Goal: Task Accomplishment & Management: Complete application form

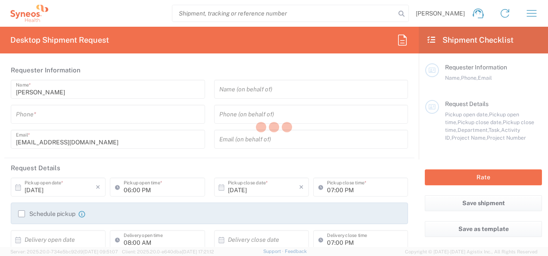
type input "3229"
type input "[GEOGRAPHIC_DATA]"
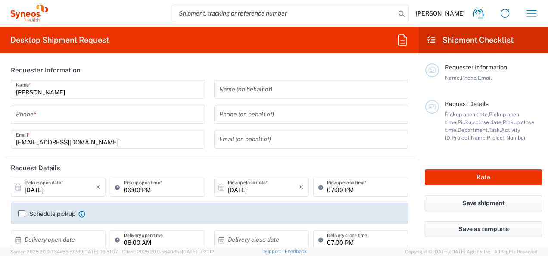
type input "Syneos Health France SARL"
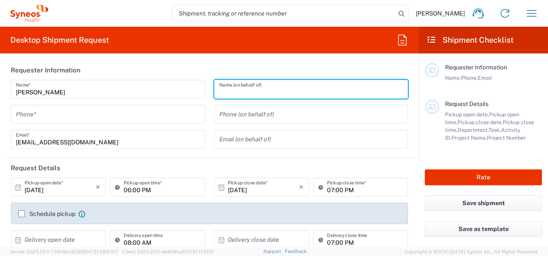
click at [279, 86] on input "text" at bounding box center [311, 89] width 184 height 15
paste input "[PERSON_NAME], [PERSON_NAME] <[PERSON_NAME][EMAIL_ADDRESS][DOMAIN_NAME]>"
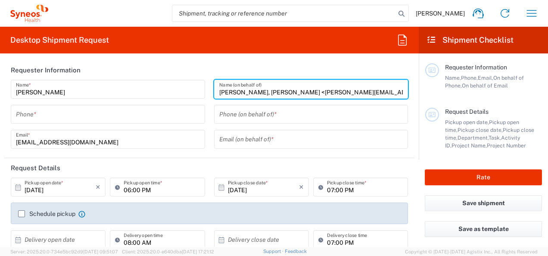
drag, startPoint x: 385, startPoint y: 89, endPoint x: 275, endPoint y: 91, distance: 110.7
click at [275, 91] on input "[PERSON_NAME], [PERSON_NAME] <[PERSON_NAME][EMAIL_ADDRESS][DOMAIN_NAME]" at bounding box center [311, 89] width 184 height 15
type input "[PERSON_NAME] <"
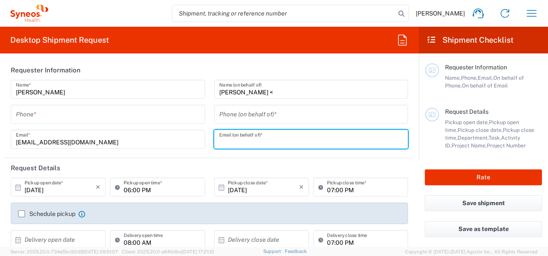
click at [282, 138] on input "text" at bounding box center [311, 139] width 184 height 15
paste input "[PERSON_NAME][EMAIL_ADDRESS][DOMAIN_NAME]"
type input "[PERSON_NAME][EMAIL_ADDRESS][DOMAIN_NAME]"
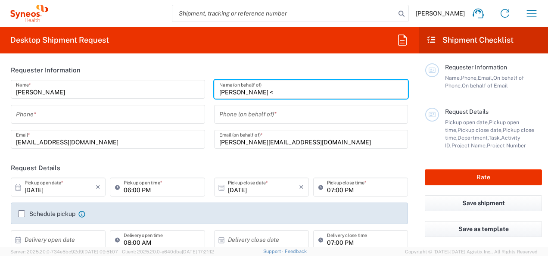
click at [281, 91] on input "[PERSON_NAME] <" at bounding box center [311, 89] width 184 height 15
click at [247, 92] on input "[PERSON_NAME]" at bounding box center [311, 89] width 184 height 15
type input "[PERSON_NAME]"
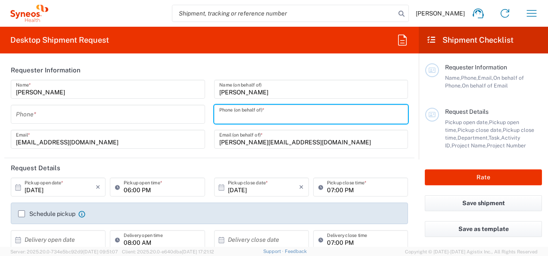
click at [277, 115] on input "tel" at bounding box center [311, 114] width 184 height 15
paste input "[PHONE_NUMBER]"
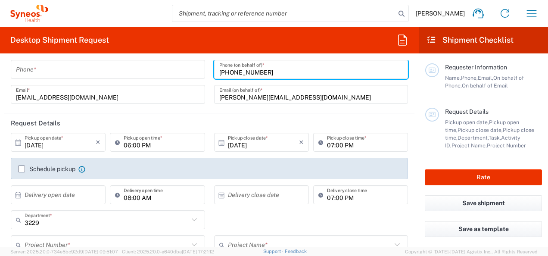
scroll to position [50, 0]
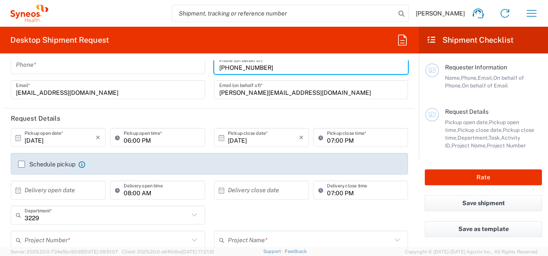
type input "[PHONE_NUMBER]"
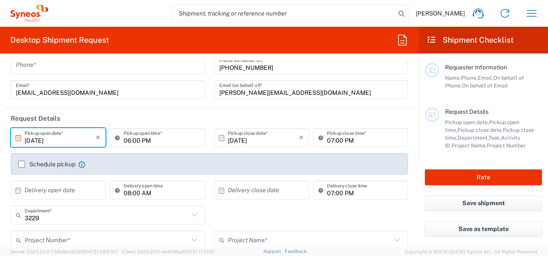
click at [49, 141] on input "[DATE]" at bounding box center [60, 137] width 71 height 15
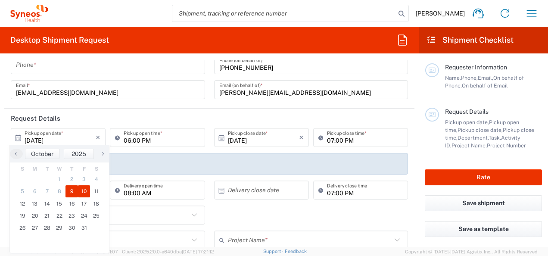
click at [81, 192] on span "10" at bounding box center [84, 191] width 12 height 12
type input "[DATE]"
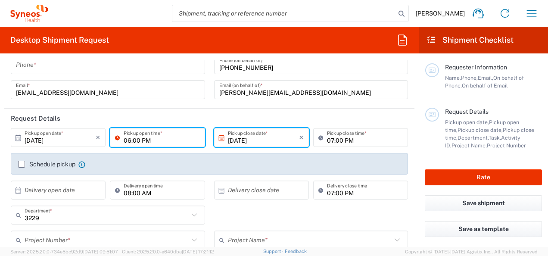
click at [148, 137] on input "06:00 PM" at bounding box center [162, 137] width 76 height 15
click at [140, 140] on input "11:00 PM" at bounding box center [162, 137] width 76 height 15
type input "11:00 AM"
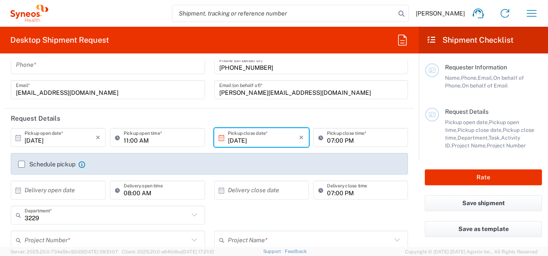
click at [271, 140] on input "[DATE]" at bounding box center [263, 137] width 71 height 15
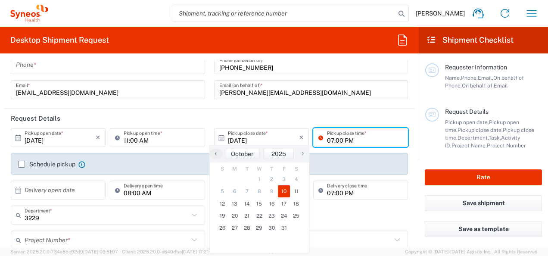
click at [338, 140] on input "07:00 PM" at bounding box center [365, 137] width 76 height 15
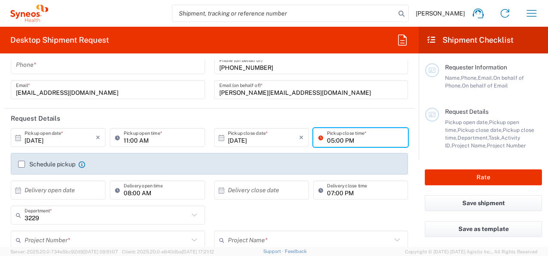
type input "05:00 PM"
click at [358, 115] on header "Request Details" at bounding box center [209, 118] width 410 height 19
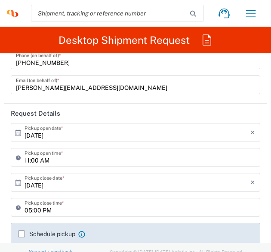
scroll to position [0, 0]
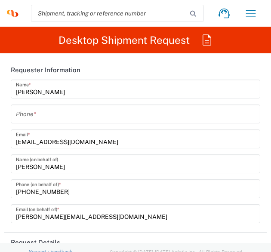
click at [54, 118] on input "tel" at bounding box center [135, 114] width 239 height 15
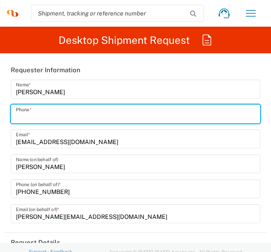
paste input "[PHONE_NUMBER]"
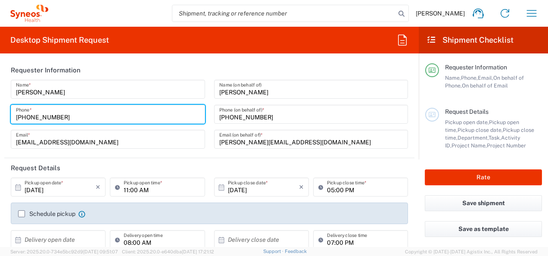
scroll to position [43, 0]
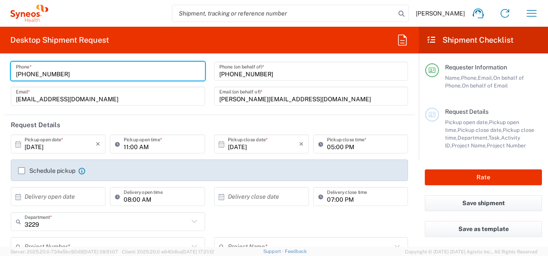
type input "[PHONE_NUMBER]"
click at [20, 168] on label "Schedule pickup" at bounding box center [46, 170] width 57 height 7
click at [22, 171] on input "Schedule pickup" at bounding box center [22, 171] width 0 height 0
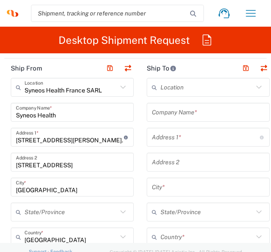
scroll to position [603, 0]
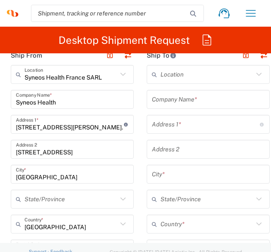
click at [177, 101] on input "text" at bounding box center [208, 99] width 113 height 15
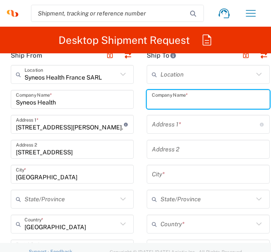
paste input "Hôpital [PERSON_NAME]"
type input "Hôpital [PERSON_NAME]"
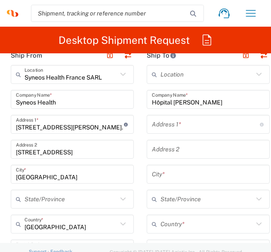
click at [185, 124] on input "text" at bounding box center [206, 124] width 108 height 15
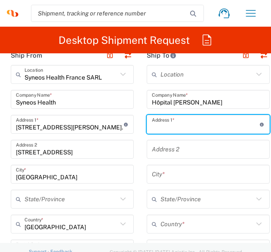
paste input ", [STREET_ADDRESS][PERSON_NAME]"
click at [152, 127] on input ", [STREET_ADDRESS][PERSON_NAME]" at bounding box center [206, 124] width 108 height 15
type input "[STREET_ADDRESS][PERSON_NAME]"
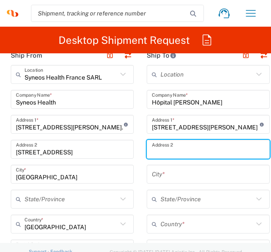
click at [181, 145] on input "text" at bounding box center [208, 149] width 113 height 15
paste input ", 4ème étage Pole C Bureau de recherche Clinique"
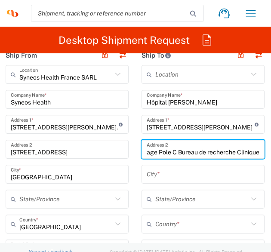
type input ", 4ème étage Pole C Bureau de recherche Clinique"
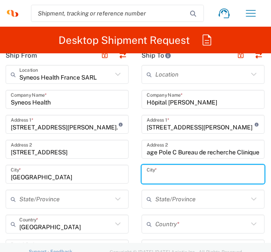
scroll to position [0, 0]
click at [189, 170] on input "text" at bounding box center [203, 174] width 113 height 15
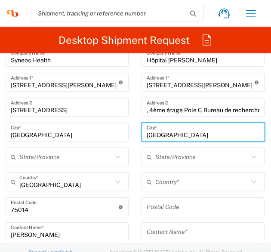
scroll to position [648, 0]
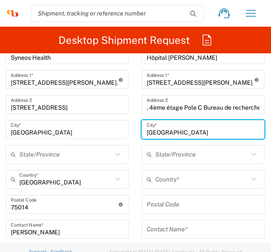
type input "[GEOGRAPHIC_DATA]"
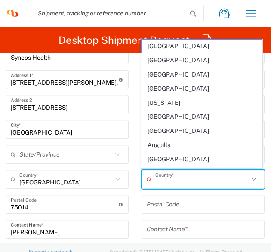
click at [187, 179] on input "text" at bounding box center [201, 179] width 93 height 15
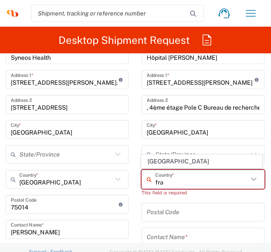
type input "[GEOGRAPHIC_DATA]"
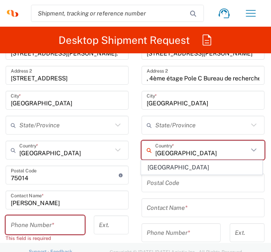
scroll to position [677, 0]
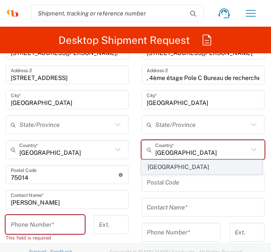
click at [174, 167] on span "[GEOGRAPHIC_DATA]" at bounding box center [202, 167] width 121 height 13
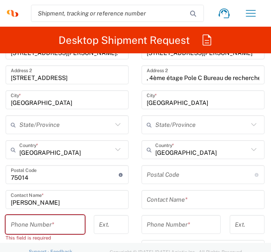
click at [181, 176] on input "undefined" at bounding box center [201, 175] width 108 height 15
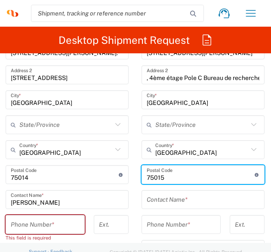
type input "75015"
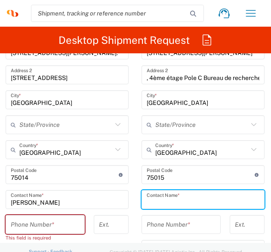
click at [197, 201] on input "text" at bounding box center [203, 199] width 113 height 15
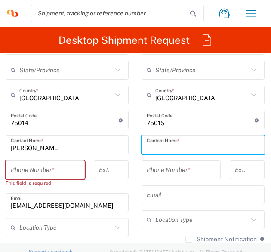
scroll to position [736, 0]
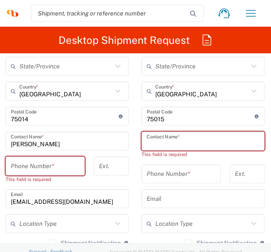
click at [213, 141] on input "text" at bounding box center [203, 141] width 113 height 15
paste input "[PERSON_NAME] – [PERSON_NAME]"
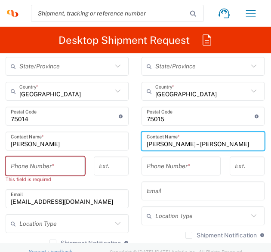
type input "[PERSON_NAME] – [PERSON_NAME]"
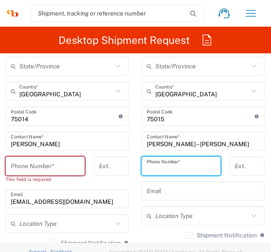
click at [188, 165] on input "tel" at bounding box center [181, 166] width 69 height 15
paste input "[PHONE_NUMBER]"
type input "[PHONE_NUMBER]"
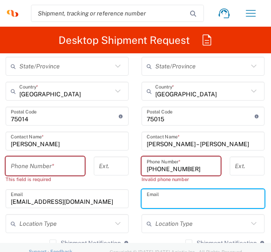
click at [202, 202] on input "text" at bounding box center [203, 199] width 113 height 15
paste input "[PERSON_NAME][EMAIL_ADDRESS][PERSON_NAME][DOMAIN_NAME]"
type input "[PERSON_NAME][EMAIL_ADDRESS][PERSON_NAME][DOMAIN_NAME]"
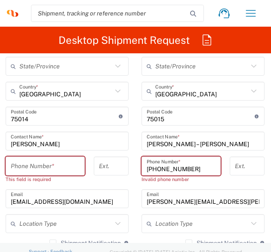
click at [152, 168] on input "[PHONE_NUMBER]" at bounding box center [181, 166] width 69 height 15
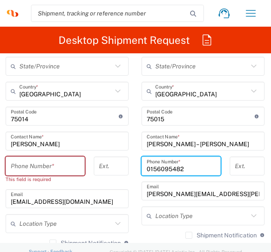
type input "0156095482"
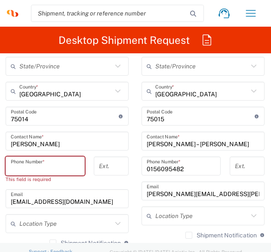
click at [44, 167] on input "tel" at bounding box center [45, 166] width 69 height 15
paste input "[PHONE_NUMBER]"
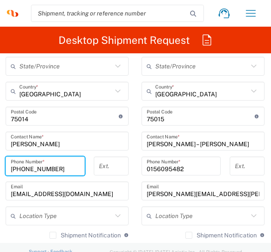
type input "[PHONE_NUMBER]"
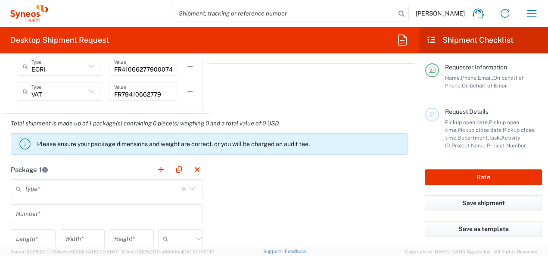
scroll to position [732, 0]
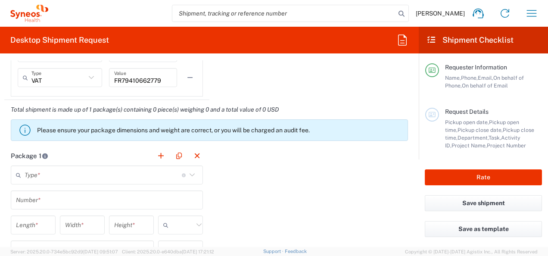
click at [90, 178] on input "text" at bounding box center [103, 175] width 157 height 15
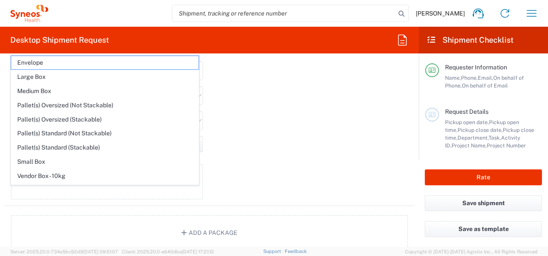
drag, startPoint x: 291, startPoint y: 129, endPoint x: 286, endPoint y: 131, distance: 6.0
click at [292, 129] on div "Package 1 Type * Material used to package goods Envelope Large Box Medium Box P…" at bounding box center [209, 111] width 410 height 189
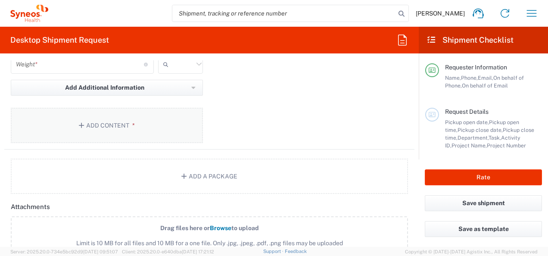
scroll to position [912, 0]
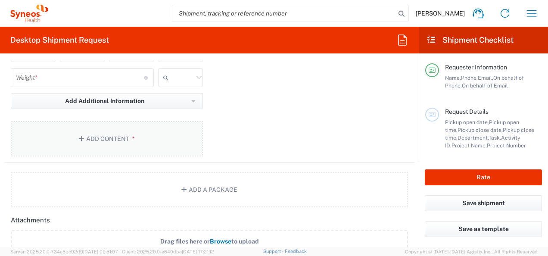
click at [140, 137] on button "Add Content *" at bounding box center [107, 138] width 192 height 35
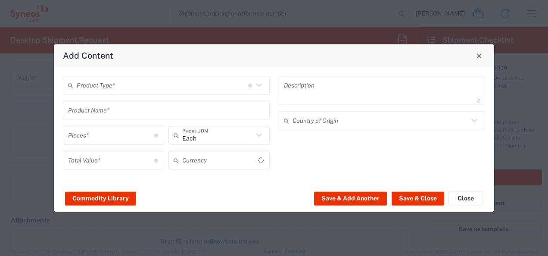
type input "US Dollar"
click at [191, 85] on input "text" at bounding box center [162, 85] width 171 height 15
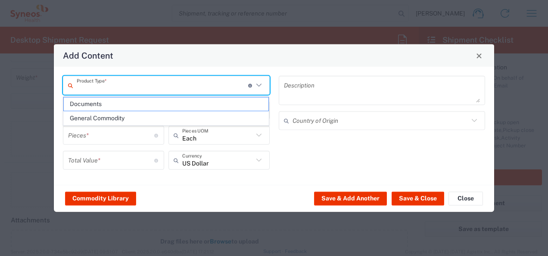
click at [177, 103] on span "Documents" at bounding box center [166, 103] width 205 height 13
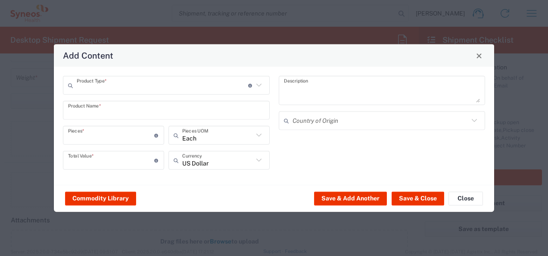
type input "Documents"
type input "1"
type textarea "Documents"
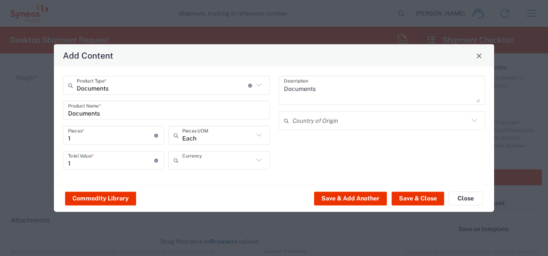
click at [249, 163] on input "text" at bounding box center [217, 159] width 71 height 15
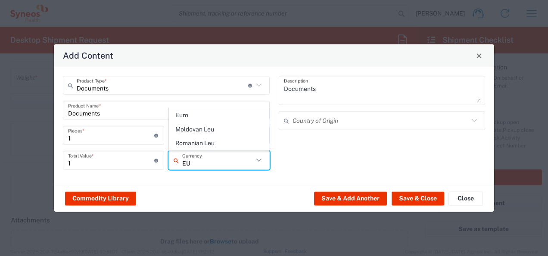
click at [222, 115] on span "Euro" at bounding box center [218, 115] width 99 height 13
type input "Euro"
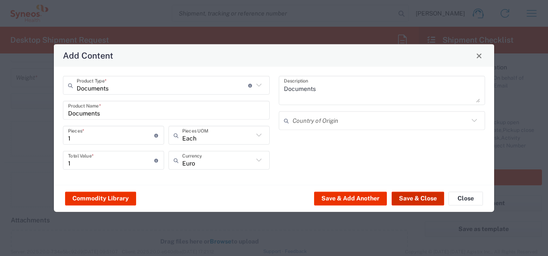
click at [429, 199] on button "Save & Close" at bounding box center [417, 198] width 53 height 14
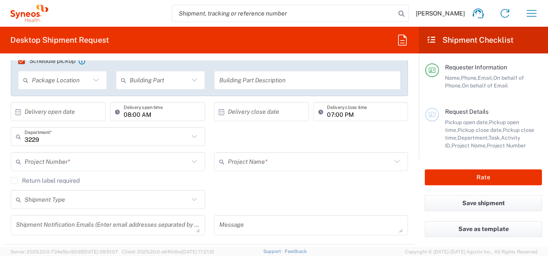
scroll to position [172, 0]
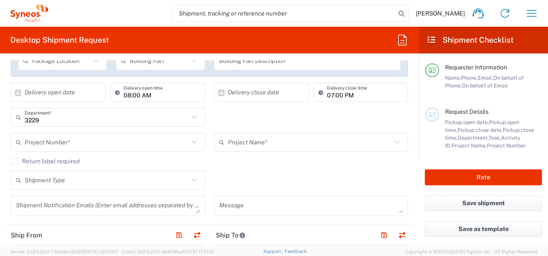
click at [85, 144] on input "text" at bounding box center [107, 142] width 164 height 15
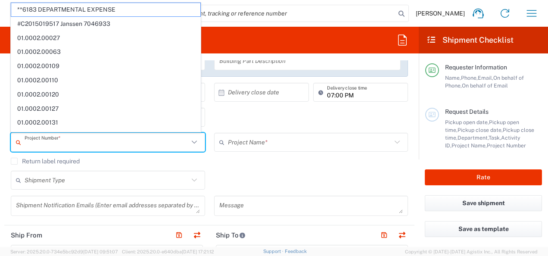
paste input "7009165"
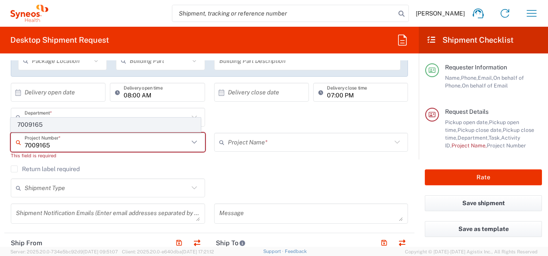
type input "7009165"
click at [36, 124] on span "7009165" at bounding box center [105, 124] width 189 height 13
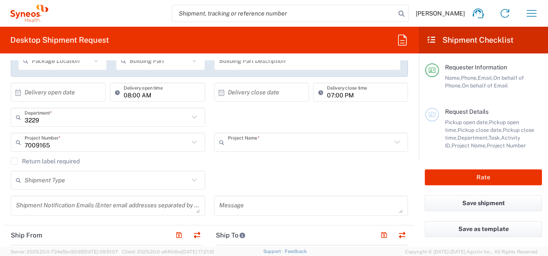
type input "Daiichi 7009165"
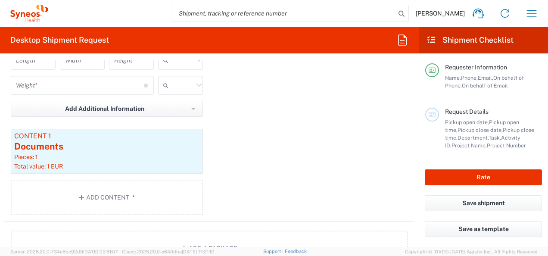
scroll to position [818, 0]
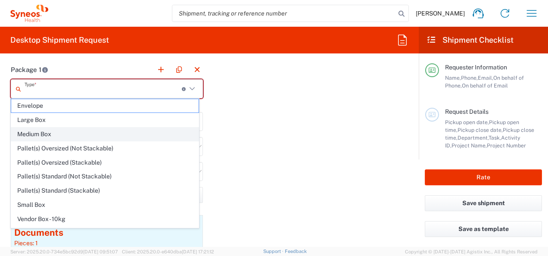
click at [167, 84] on input "text" at bounding box center [103, 88] width 157 height 15
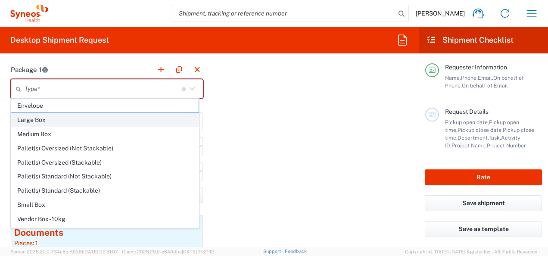
click at [78, 119] on span "Large Box" at bounding box center [104, 119] width 187 height 13
type input "Large Box"
type input "17.5"
type input "12.5"
type input "3"
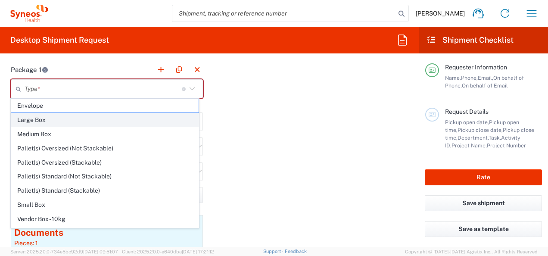
type input "in"
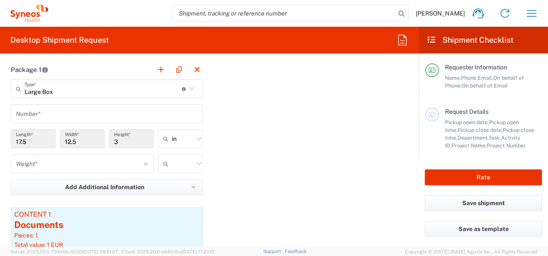
click at [44, 161] on input "number" at bounding box center [80, 163] width 128 height 15
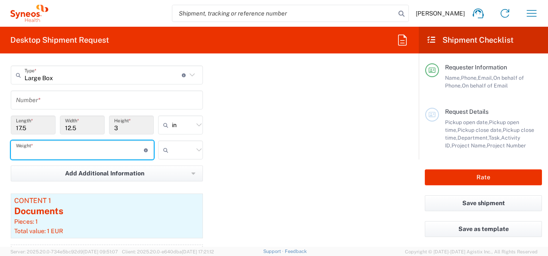
scroll to position [833, 0]
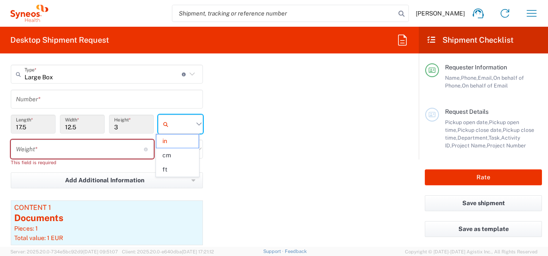
click at [178, 126] on input "text" at bounding box center [183, 124] width 22 height 14
click at [182, 153] on span "cm" at bounding box center [177, 155] width 42 height 13
type input "44.45"
type input "31.75"
type input "7.62"
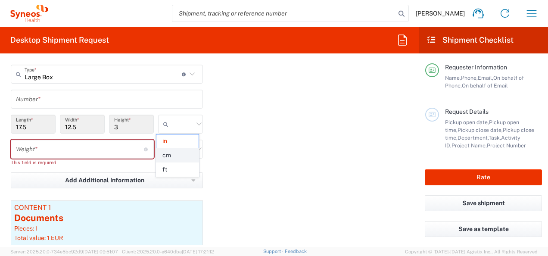
type input "cm"
click at [172, 148] on input "text" at bounding box center [183, 149] width 22 height 14
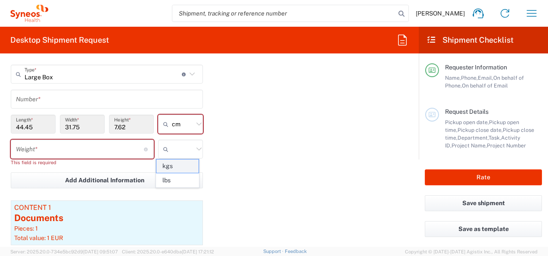
click at [182, 166] on span "kgs" at bounding box center [177, 165] width 42 height 13
type input "kgs"
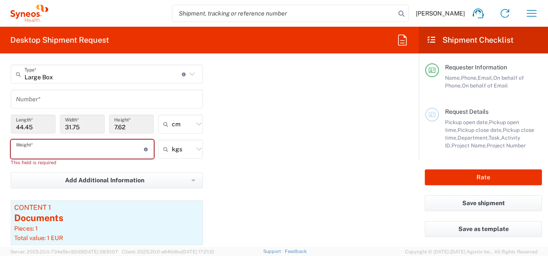
click at [105, 149] on input "number" at bounding box center [80, 149] width 128 height 15
type input "2"
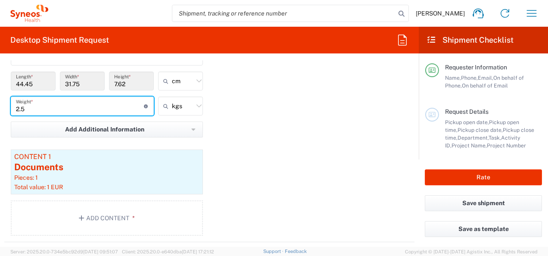
scroll to position [878, 0]
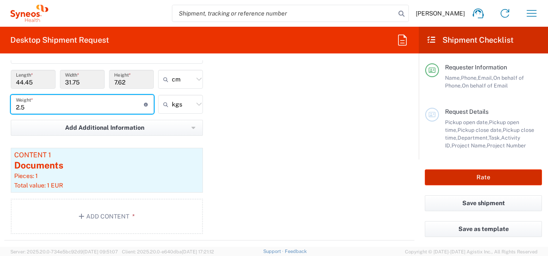
type input "2.5"
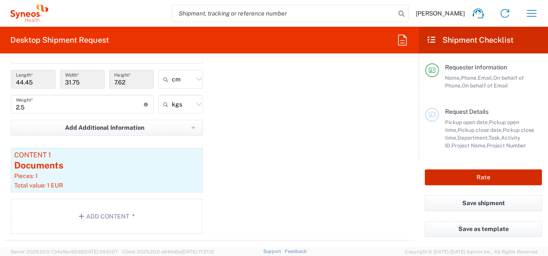
click at [490, 178] on button "Rate" at bounding box center [483, 177] width 117 height 16
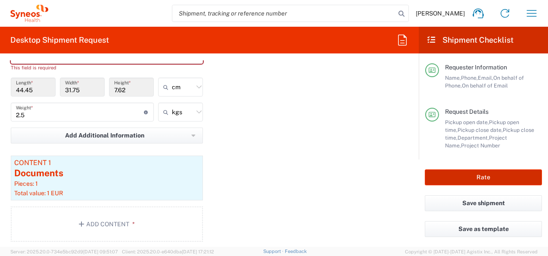
type input "7009165"
click at [476, 176] on button "Rate" at bounding box center [483, 177] width 117 height 16
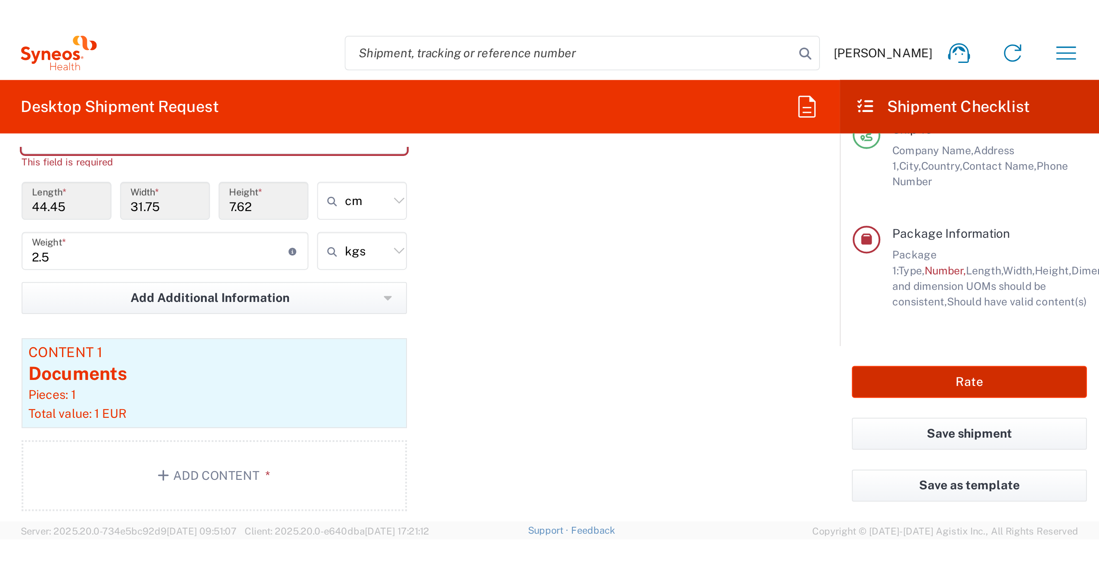
scroll to position [792, 0]
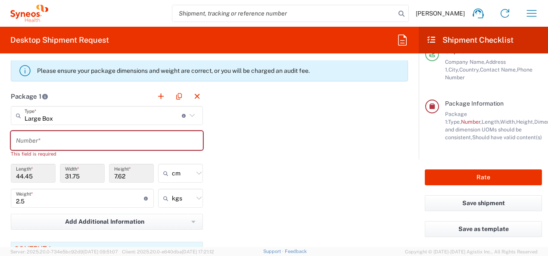
click at [50, 138] on input "text" at bounding box center [107, 140] width 182 height 15
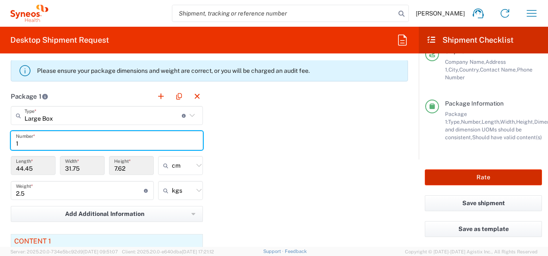
type input "1"
click at [469, 177] on button "Rate" at bounding box center [483, 177] width 117 height 16
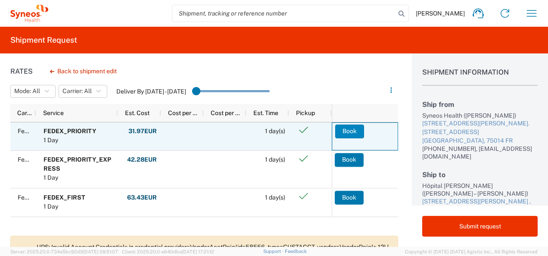
click at [354, 130] on button "Book" at bounding box center [349, 131] width 29 height 14
